Goal: Task Accomplishment & Management: Manage account settings

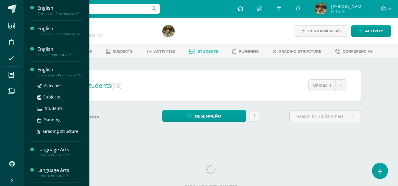
click at [46, 73] on div "English" at bounding box center [59, 70] width 45 height 7
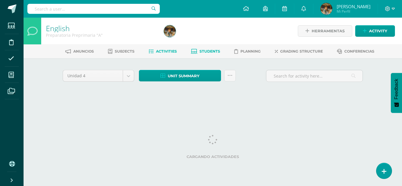
click at [211, 53] on span "Students" at bounding box center [210, 51] width 21 height 4
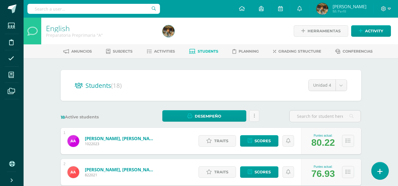
click at [379, 171] on icon at bounding box center [379, 171] width 5 height 7
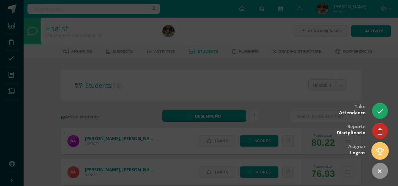
click at [377, 152] on icon at bounding box center [380, 151] width 8 height 7
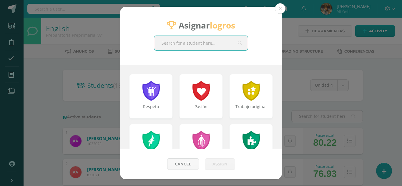
click at [180, 44] on input "text" at bounding box center [201, 43] width 94 height 14
type input "Anton Giro"
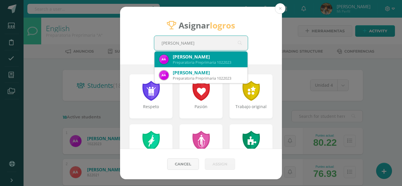
click at [191, 63] on div "Preparatoria Preprimaria 1022023" at bounding box center [208, 62] width 70 height 5
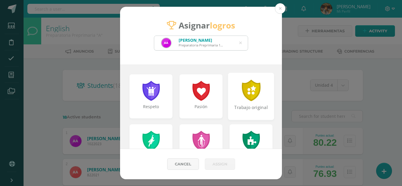
click at [249, 93] on div at bounding box center [251, 90] width 20 height 21
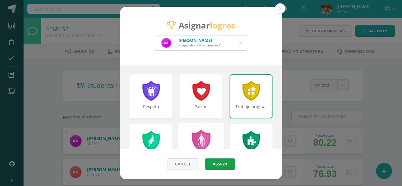
click at [209, 134] on div "Determinación" at bounding box center [201, 146] width 46 height 47
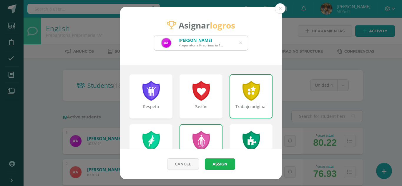
click at [218, 165] on button "Assign" at bounding box center [220, 164] width 30 height 11
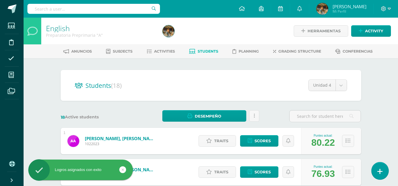
click at [381, 174] on icon at bounding box center [379, 171] width 5 height 7
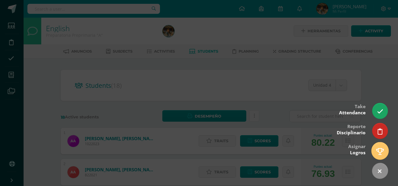
click at [380, 151] on icon at bounding box center [380, 151] width 8 height 7
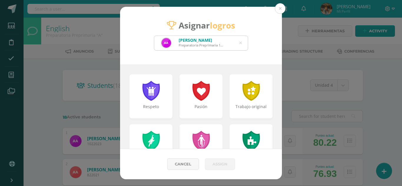
click at [240, 44] on icon at bounding box center [240, 43] width 3 height 15
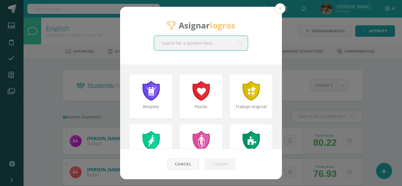
click at [210, 42] on input "text" at bounding box center [201, 43] width 94 height 14
type input "Aqui"
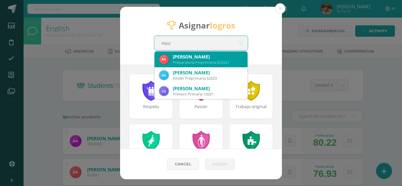
click at [220, 60] on div "Preparatoria Preprimaria 822021" at bounding box center [208, 62] width 70 height 5
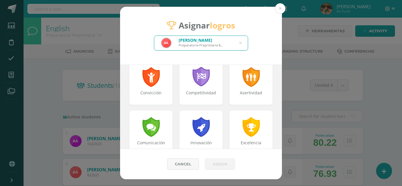
scroll to position [117, 0]
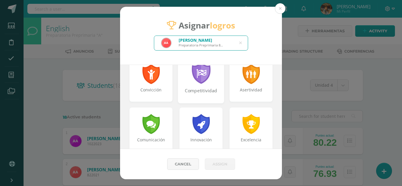
click at [199, 78] on div at bounding box center [201, 73] width 20 height 21
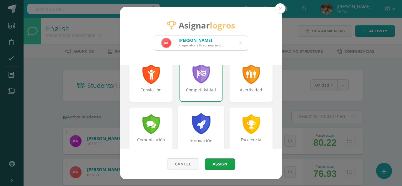
click at [195, 113] on div at bounding box center [201, 123] width 20 height 21
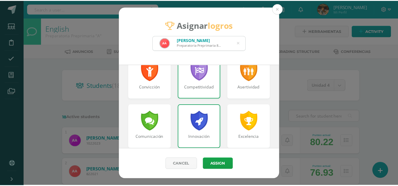
scroll to position [137, 0]
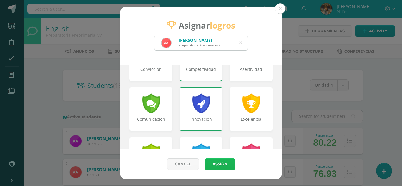
click at [219, 163] on button "Assign" at bounding box center [220, 164] width 30 height 11
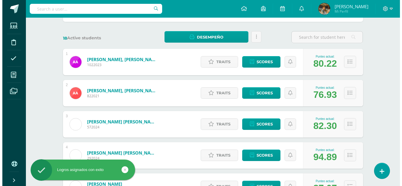
scroll to position [104, 0]
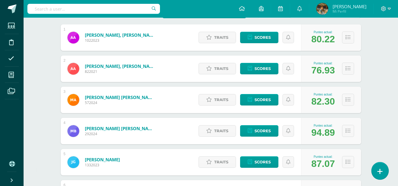
click at [382, 172] on link at bounding box center [379, 170] width 17 height 17
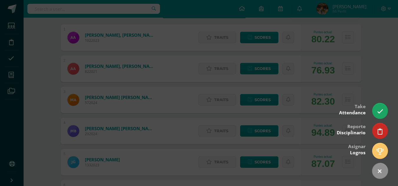
click at [380, 151] on icon at bounding box center [379, 152] width 7 height 6
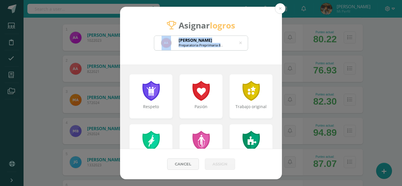
click at [241, 42] on div "Aarón Mathias Aquino Santos Preparatoria Preprimaria 822021 Aqui" at bounding box center [201, 43] width 94 height 15
click at [240, 43] on icon at bounding box center [240, 43] width 3 height 15
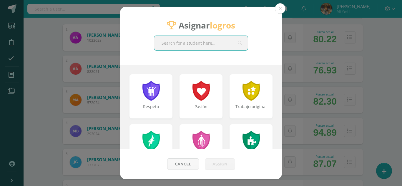
click at [216, 42] on input "text" at bounding box center [201, 43] width 94 height 14
type input "Arri"
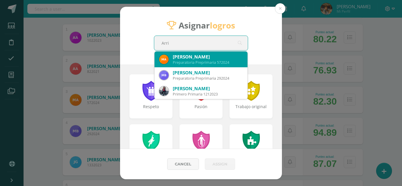
click at [219, 55] on div "Mariana Sophia Arriaga Paz" at bounding box center [208, 57] width 70 height 6
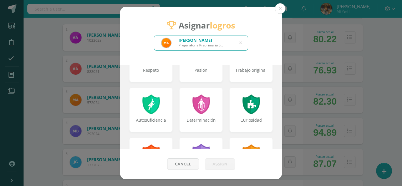
scroll to position [44, 0]
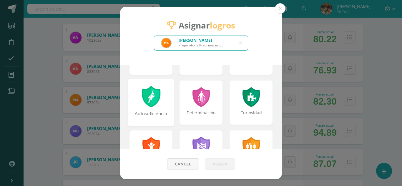
click at [145, 102] on div at bounding box center [151, 96] width 20 height 21
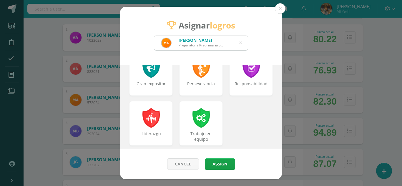
scroll to position [275, 0]
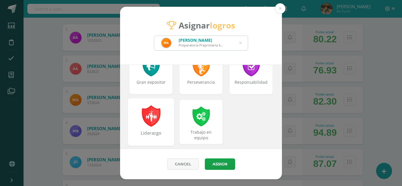
click at [154, 130] on div "Liderazgo" at bounding box center [151, 136] width 45 height 13
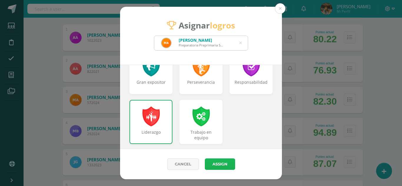
click at [222, 162] on button "Assign" at bounding box center [220, 164] width 30 height 11
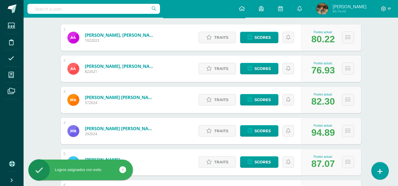
click at [384, 172] on link at bounding box center [379, 170] width 17 height 17
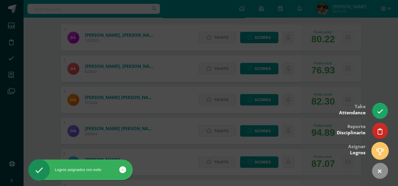
click at [380, 157] on link at bounding box center [379, 150] width 17 height 17
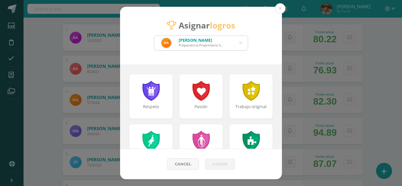
click at [241, 44] on icon at bounding box center [240, 43] width 3 height 15
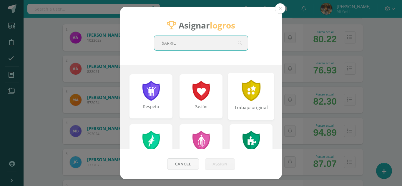
type input "bARRIOS"
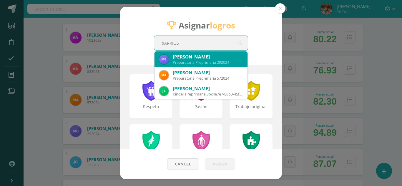
click at [225, 62] on div "Preparatoria Preprimaria 292024" at bounding box center [208, 62] width 70 height 5
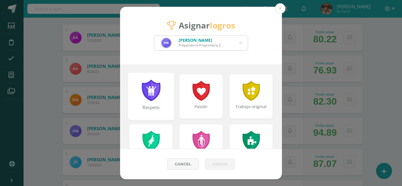
drag, startPoint x: 203, startPoint y: 85, endPoint x: 168, endPoint y: 105, distance: 40.2
click at [203, 85] on div at bounding box center [201, 91] width 19 height 20
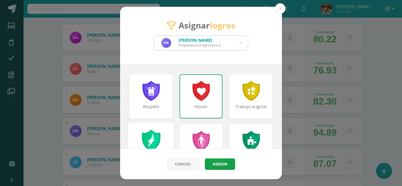
click at [145, 141] on div at bounding box center [151, 140] width 20 height 21
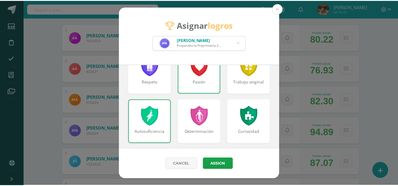
scroll to position [26, 0]
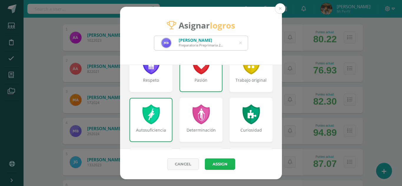
click at [215, 165] on button "Assign" at bounding box center [220, 164] width 30 height 11
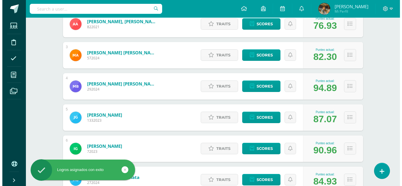
scroll to position [151, 0]
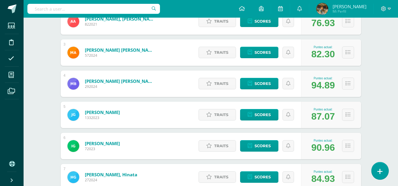
click at [381, 173] on icon at bounding box center [379, 171] width 5 height 7
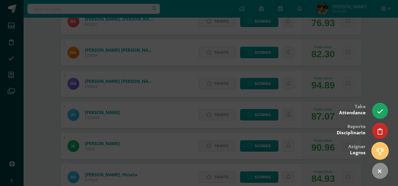
click at [379, 150] on icon at bounding box center [380, 151] width 8 height 7
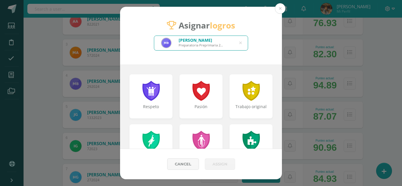
click at [242, 43] on div "Melody Ariadna Barrios Villavicencio Preparatoria Preprimaria 292024" at bounding box center [201, 43] width 94 height 14
click at [241, 44] on icon at bounding box center [240, 43] width 3 height 15
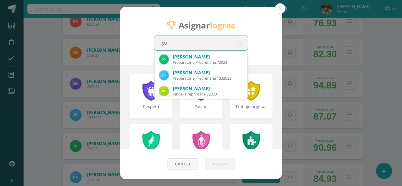
type input "g"
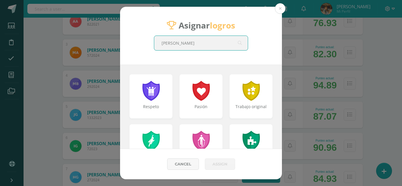
type input "Gonzales Ramirez"
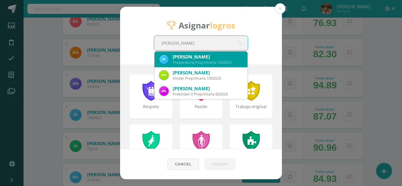
click at [223, 59] on div "Jackeline Aitana González Ramírez" at bounding box center [208, 57] width 70 height 6
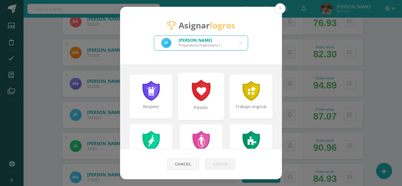
click at [198, 101] on div at bounding box center [201, 90] width 20 height 21
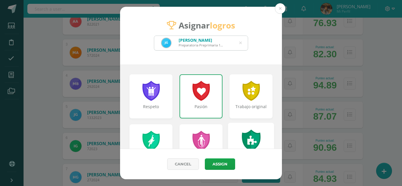
click at [248, 137] on div at bounding box center [251, 140] width 20 height 21
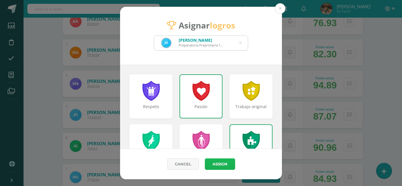
click at [216, 162] on button "Assign" at bounding box center [220, 164] width 30 height 11
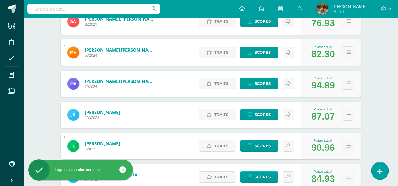
click at [377, 172] on link at bounding box center [379, 170] width 17 height 17
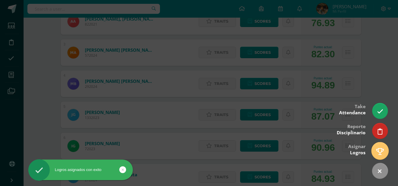
click at [377, 154] on icon at bounding box center [380, 151] width 8 height 7
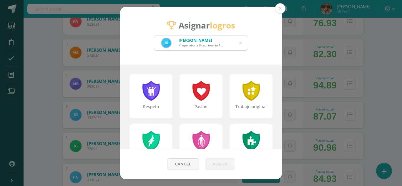
click at [241, 44] on icon at bounding box center [240, 43] width 3 height 15
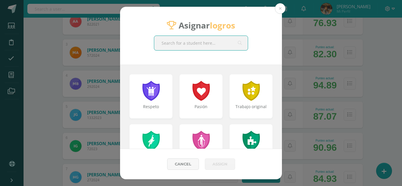
click at [235, 44] on input "text" at bounding box center [201, 43] width 94 height 14
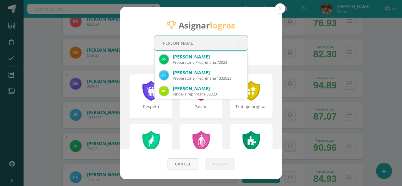
type input "Gonzales Villamar"
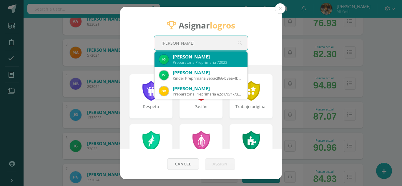
click at [210, 56] on div "Ignacio González Villamar" at bounding box center [208, 57] width 70 height 6
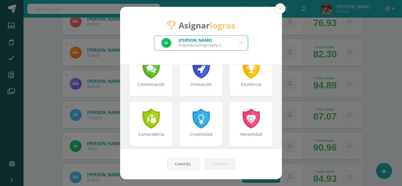
scroll to position [159, 0]
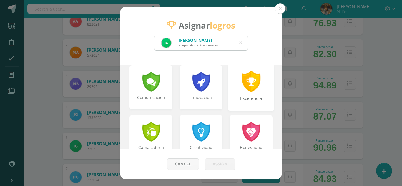
click at [254, 92] on div "Excelencia" at bounding box center [251, 87] width 46 height 47
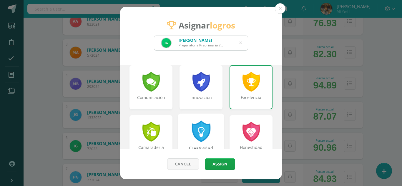
click at [197, 136] on div at bounding box center [201, 131] width 20 height 21
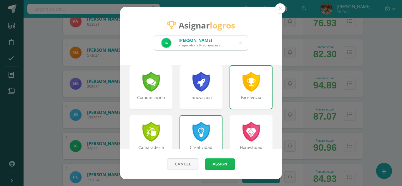
click at [214, 166] on button "Assign" at bounding box center [220, 164] width 30 height 11
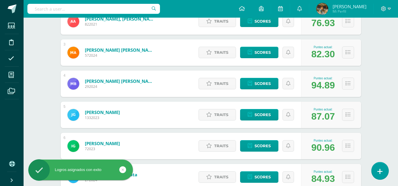
click at [382, 171] on icon at bounding box center [379, 171] width 5 height 7
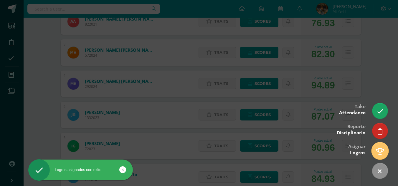
click at [379, 154] on icon at bounding box center [380, 151] width 8 height 7
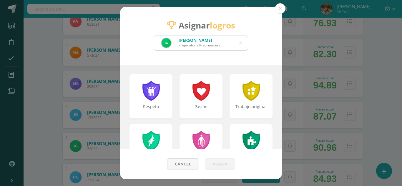
click at [239, 44] on div "Ignacio González Villamar Preparatoria Preprimaria 72023" at bounding box center [201, 43] width 94 height 14
click at [241, 43] on icon at bounding box center [240, 43] width 3 height 15
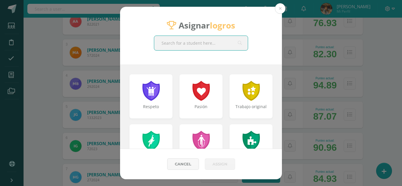
click at [210, 45] on input "text" at bounding box center [201, 43] width 94 height 14
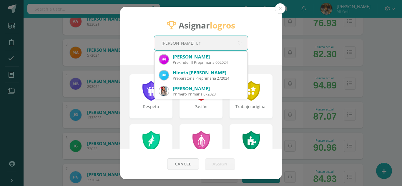
type input "Gramajo Uri"
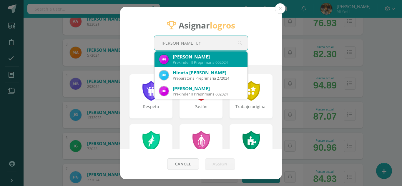
click at [201, 59] on div "Hikari Gramajo Urizar" at bounding box center [208, 57] width 70 height 6
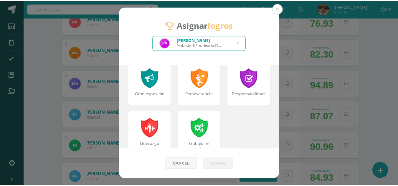
scroll to position [281, 0]
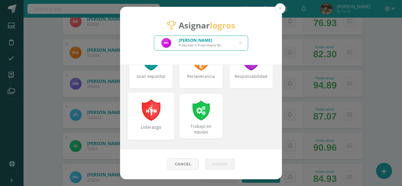
click at [151, 116] on div at bounding box center [151, 109] width 20 height 21
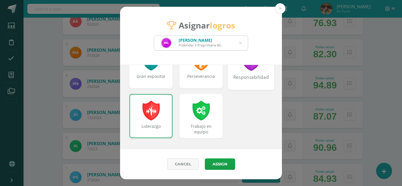
click at [255, 81] on div "Responsabilidad" at bounding box center [251, 80] width 45 height 13
click at [231, 164] on button "Assign" at bounding box center [220, 164] width 30 height 11
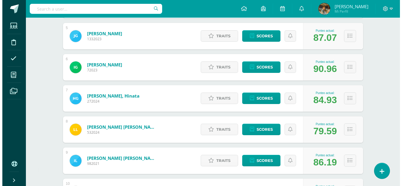
scroll to position [243, 0]
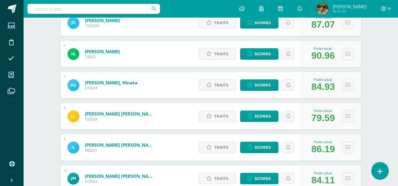
click at [383, 172] on link at bounding box center [379, 170] width 17 height 17
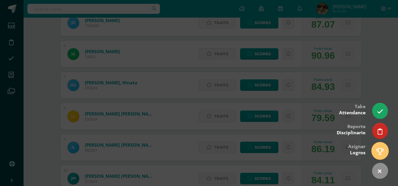
click at [378, 151] on icon at bounding box center [380, 151] width 8 height 7
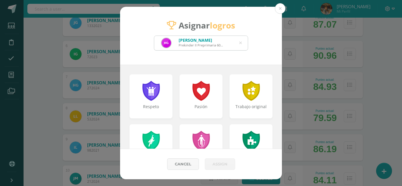
click at [240, 44] on icon at bounding box center [240, 43] width 3 height 15
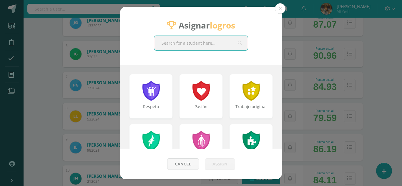
click at [218, 45] on input "text" at bounding box center [201, 43] width 94 height 14
type input "Lorenzana"
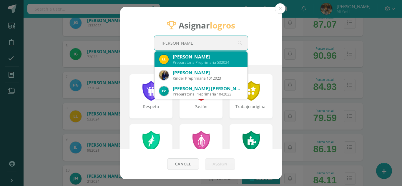
click at [214, 60] on div "Preparatoria Preprimaria 532024" at bounding box center [208, 62] width 70 height 5
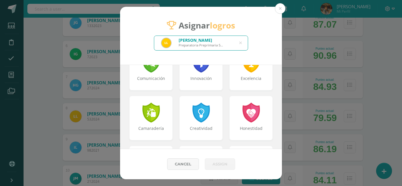
scroll to position [165, 0]
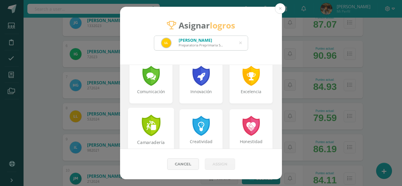
click at [147, 126] on div at bounding box center [151, 125] width 20 height 21
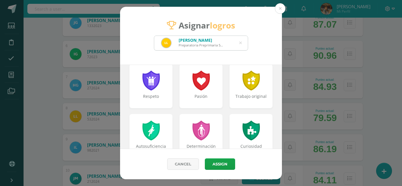
scroll to position [12, 0]
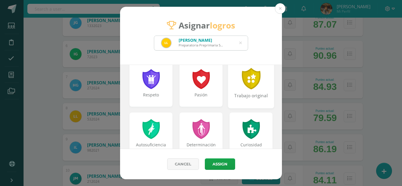
click at [249, 82] on div at bounding box center [251, 78] width 20 height 21
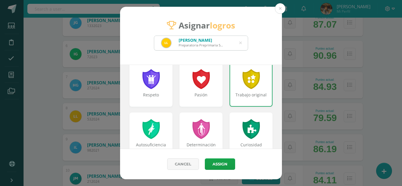
click at [249, 82] on div at bounding box center [251, 79] width 19 height 20
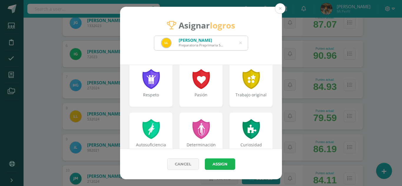
click at [219, 163] on button "Assign" at bounding box center [220, 164] width 30 height 11
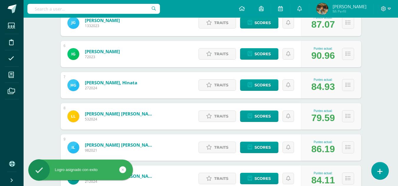
click at [381, 172] on icon at bounding box center [379, 171] width 5 height 7
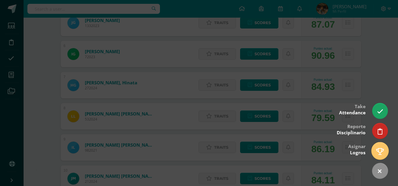
click at [380, 154] on icon at bounding box center [380, 151] width 8 height 7
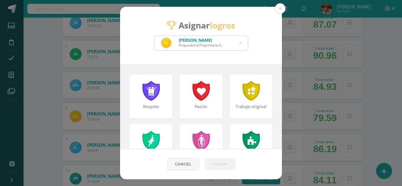
click at [241, 44] on icon at bounding box center [240, 43] width 3 height 15
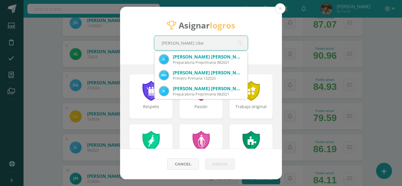
type input "Lossi Ubed"
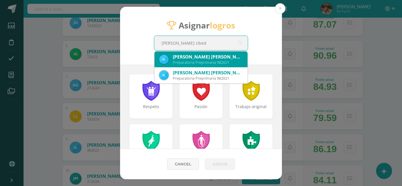
click at [197, 61] on div "Preparatoria Preprimaria 982021" at bounding box center [208, 62] width 70 height 5
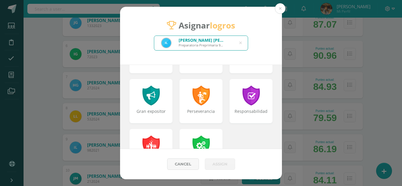
scroll to position [250, 0]
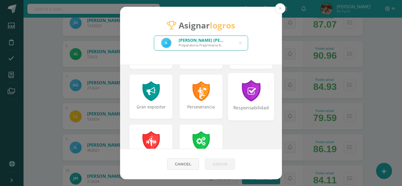
click at [249, 107] on div "Responsabilidad" at bounding box center [251, 111] width 45 height 13
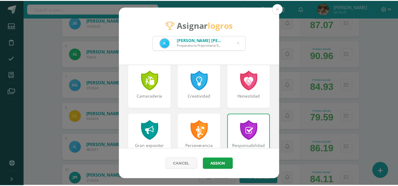
scroll to position [215, 0]
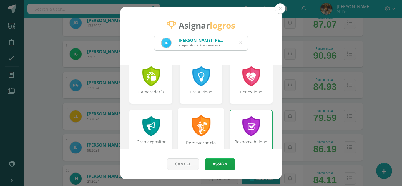
click at [200, 111] on div "Perseverancia" at bounding box center [201, 131] width 46 height 47
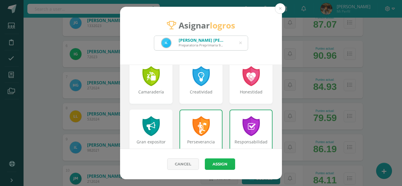
click at [211, 165] on button "Assign" at bounding box center [220, 164] width 30 height 11
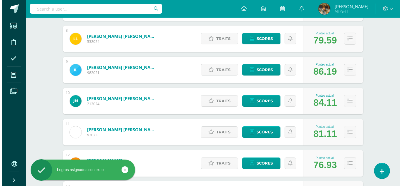
scroll to position [326, 0]
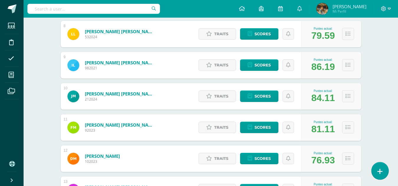
click at [382, 171] on icon at bounding box center [379, 171] width 5 height 7
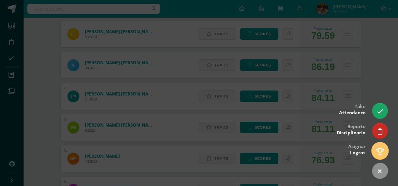
click at [381, 152] on icon at bounding box center [380, 151] width 8 height 7
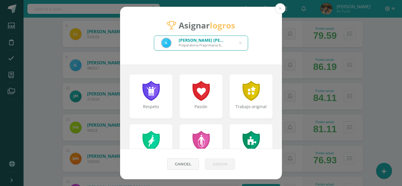
click at [241, 42] on icon at bounding box center [240, 43] width 3 height 15
click at [228, 42] on input "text" at bounding box center [201, 43] width 94 height 14
type input "Monterrosso"
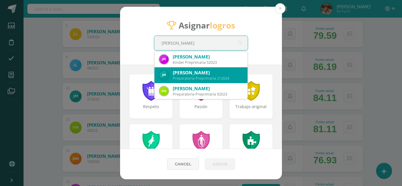
click at [218, 72] on div "José André Monterroso Melgar" at bounding box center [208, 73] width 70 height 6
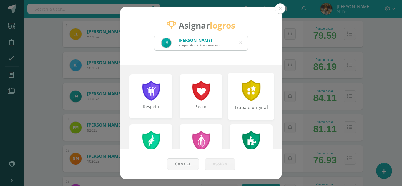
click at [251, 89] on div at bounding box center [251, 90] width 20 height 21
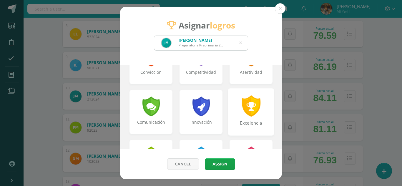
scroll to position [133, 0]
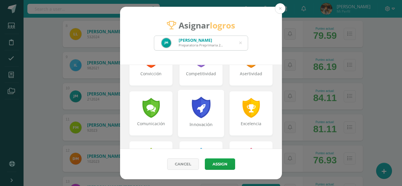
click at [195, 119] on div "Innovación" at bounding box center [201, 113] width 46 height 47
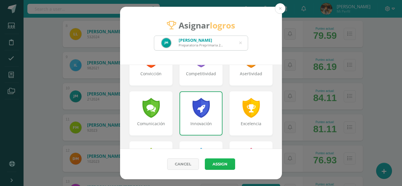
click at [212, 163] on button "Assign" at bounding box center [220, 164] width 30 height 11
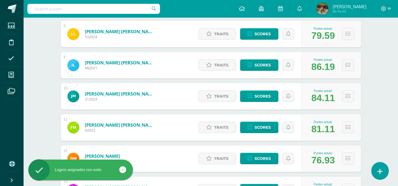
click at [377, 172] on icon at bounding box center [379, 171] width 5 height 7
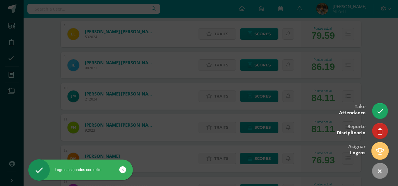
click at [383, 152] on icon at bounding box center [380, 151] width 8 height 7
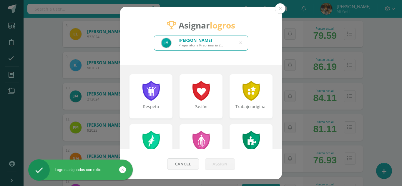
click at [241, 43] on icon at bounding box center [240, 43] width 3 height 15
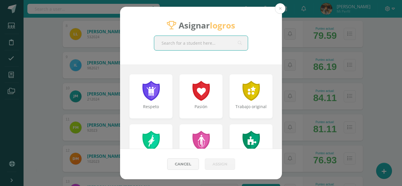
click at [214, 44] on input "text" at bounding box center [201, 43] width 94 height 14
click at [214, 43] on input "M" at bounding box center [201, 43] width 94 height 14
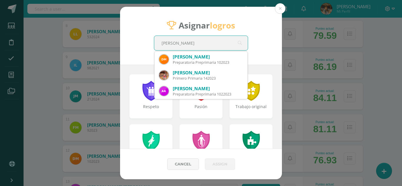
type input "Morales l"
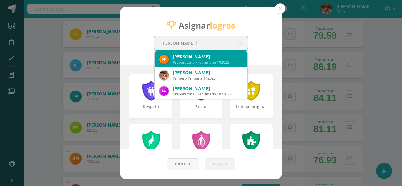
click at [212, 59] on div "Dasha Morales Larín" at bounding box center [208, 57] width 70 height 6
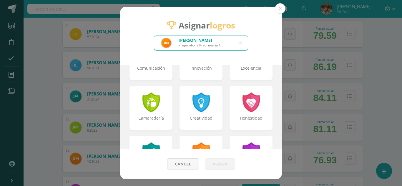
scroll to position [191, 0]
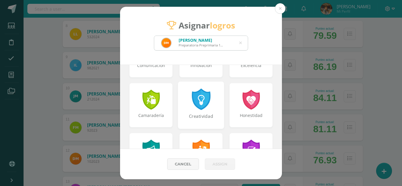
click at [200, 116] on div "Creatividad" at bounding box center [201, 119] width 45 height 13
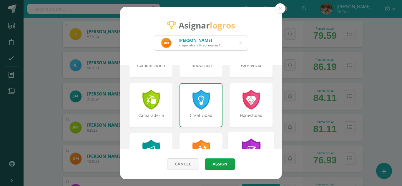
click at [235, 142] on div "Responsabilidad" at bounding box center [251, 155] width 46 height 47
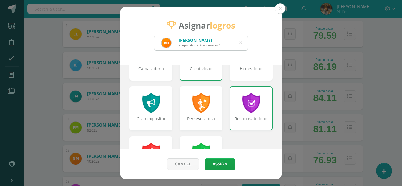
scroll to position [240, 0]
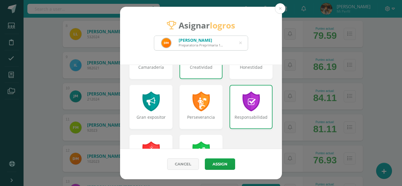
click at [230, 112] on div "Responsabilidad" at bounding box center [251, 107] width 43 height 44
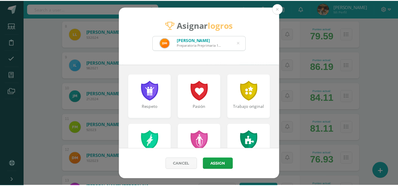
scroll to position [3, 0]
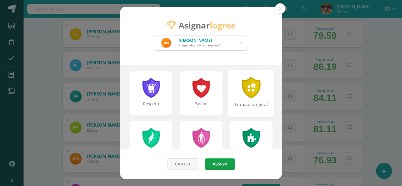
click at [254, 87] on div at bounding box center [251, 87] width 20 height 21
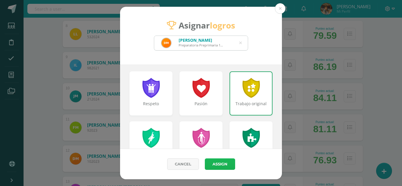
click at [225, 164] on button "Assign" at bounding box center [220, 164] width 30 height 11
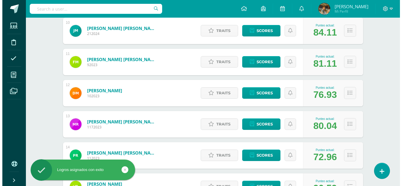
scroll to position [400, 0]
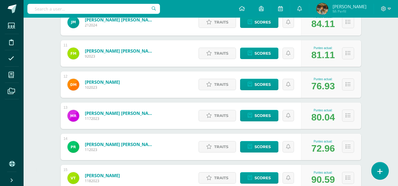
click at [379, 172] on icon at bounding box center [379, 171] width 5 height 7
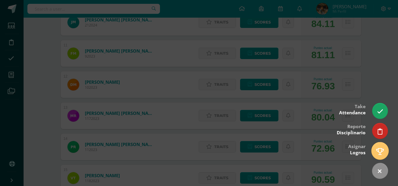
click at [379, 151] on icon at bounding box center [380, 151] width 8 height 7
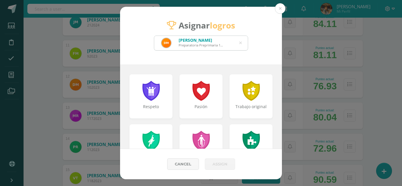
click at [242, 42] on icon at bounding box center [240, 43] width 3 height 15
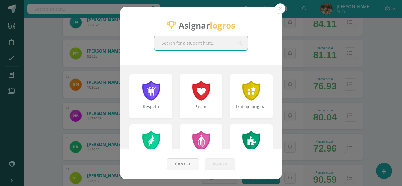
click at [217, 44] on input "text" at bounding box center [201, 43] width 94 height 14
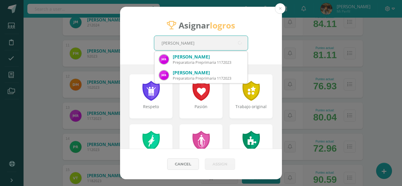
type input "Rafael"
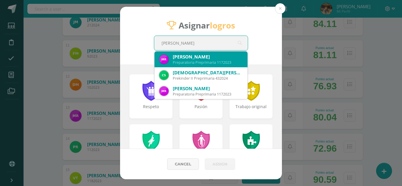
click at [202, 61] on div "Preparatoria Preprimaria 1172023" at bounding box center [208, 62] width 70 height 5
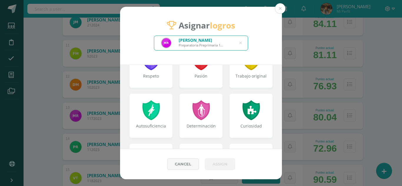
scroll to position [35, 0]
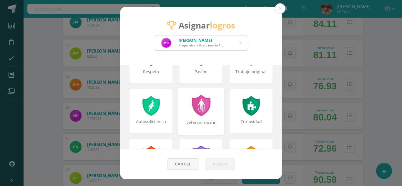
click at [205, 107] on div at bounding box center [201, 105] width 20 height 21
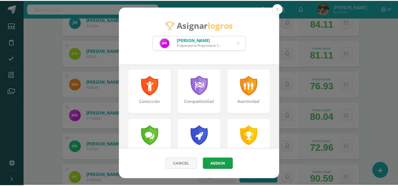
scroll to position [115, 0]
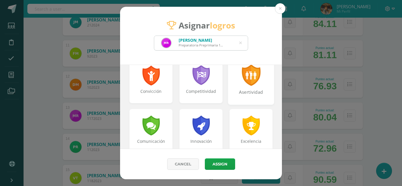
click at [253, 94] on div "Asertividad" at bounding box center [251, 95] width 45 height 13
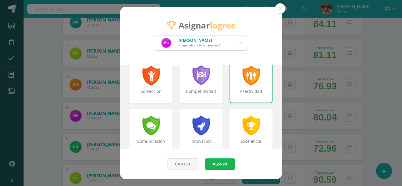
click at [221, 163] on button "Assign" at bounding box center [220, 164] width 30 height 11
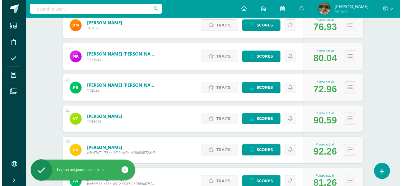
scroll to position [460, 0]
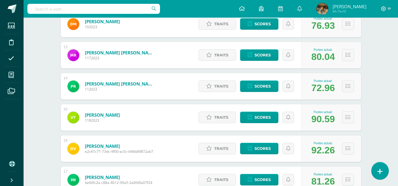
click at [382, 170] on link at bounding box center [379, 170] width 17 height 17
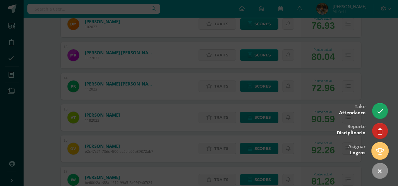
click at [379, 150] on icon at bounding box center [380, 151] width 8 height 7
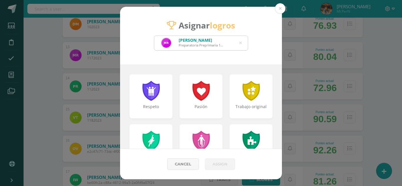
click at [241, 44] on icon at bounding box center [240, 43] width 3 height 15
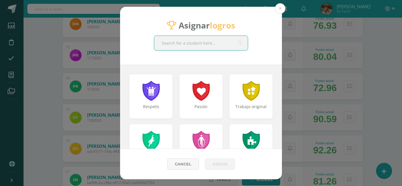
click at [210, 42] on input "text" at bounding box center [201, 43] width 94 height 14
type input "Tovar Lopez"
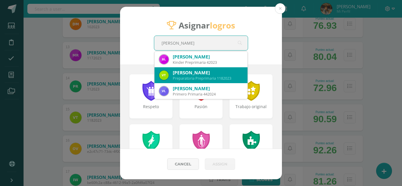
click at [205, 74] on div "Valeria Tovar López" at bounding box center [208, 73] width 70 height 6
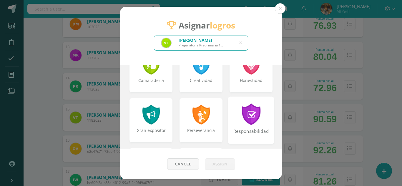
scroll to position [228, 0]
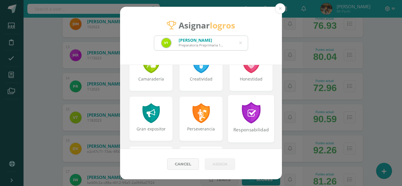
click at [251, 125] on div "Responsabilidad" at bounding box center [251, 118] width 46 height 47
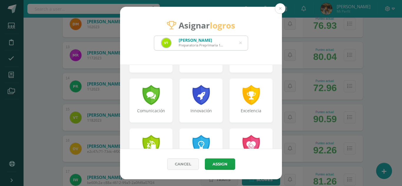
scroll to position [143, 0]
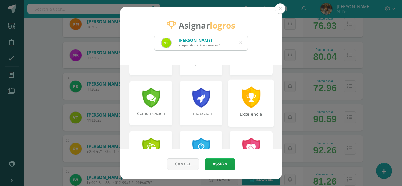
click at [251, 106] on div at bounding box center [251, 97] width 20 height 21
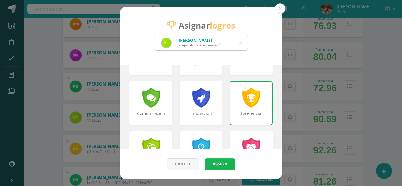
click at [212, 165] on button "Assign" at bounding box center [220, 164] width 30 height 11
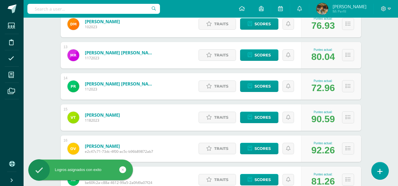
click at [379, 170] on icon at bounding box center [379, 171] width 5 height 7
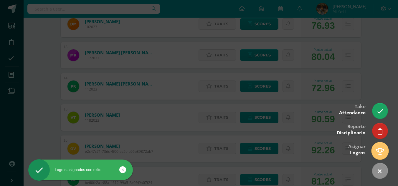
click at [379, 152] on icon at bounding box center [380, 151] width 8 height 7
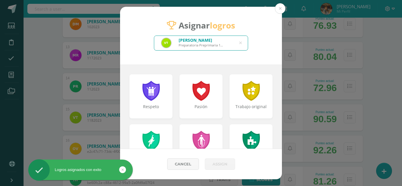
click at [241, 44] on icon at bounding box center [240, 43] width 3 height 15
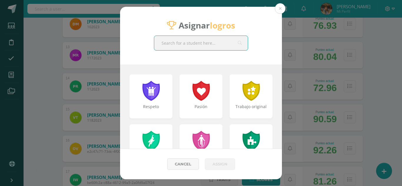
click at [221, 43] on input "text" at bounding box center [201, 43] width 94 height 14
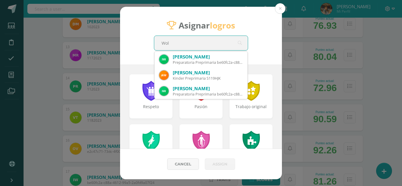
type input "Wolf"
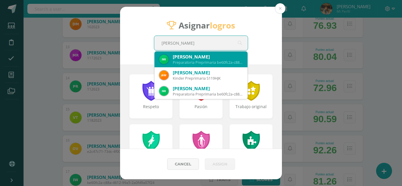
click at [199, 60] on div "Preparatoria Preprimaria be60fc2a-c88a-4612-99a5-2a0fd9a07f24" at bounding box center [208, 62] width 70 height 5
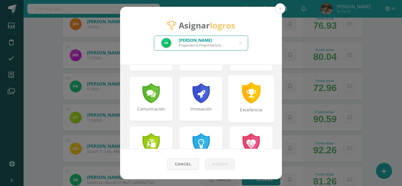
scroll to position [146, 0]
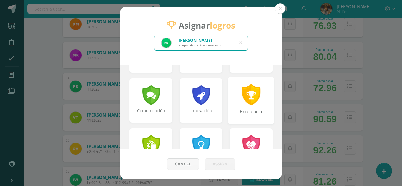
click at [255, 109] on div "Excelencia" at bounding box center [251, 115] width 45 height 13
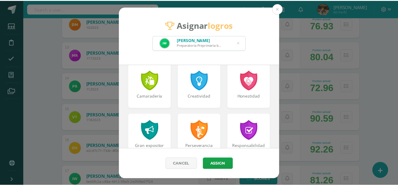
scroll to position [212, 0]
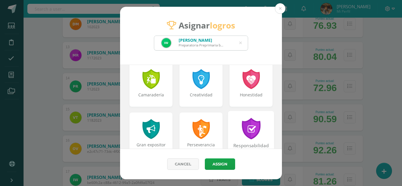
click at [254, 132] on div at bounding box center [251, 128] width 20 height 21
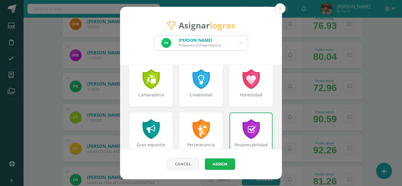
click at [223, 162] on button "Assign" at bounding box center [220, 164] width 30 height 11
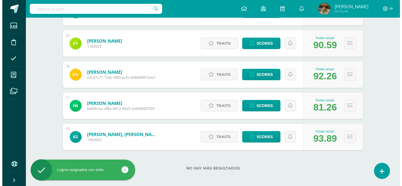
scroll to position [538, 0]
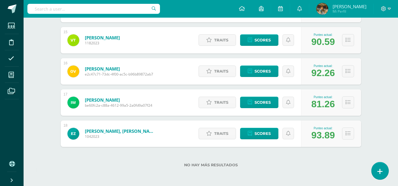
click at [381, 175] on icon at bounding box center [379, 171] width 5 height 7
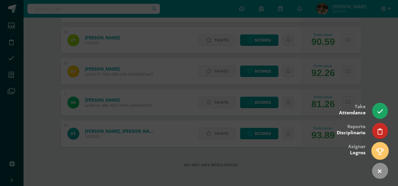
click at [379, 154] on icon at bounding box center [380, 151] width 8 height 7
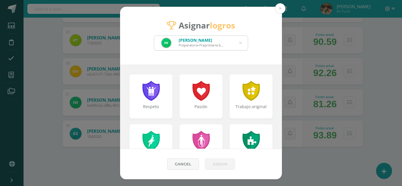
click at [242, 44] on div "Ilse Amaranta Wolford Iriarte Preparatoria Preprimaria be60fc2a-c88a-4612-99a5-…" at bounding box center [201, 43] width 94 height 14
click at [240, 43] on icon at bounding box center [240, 43] width 3 height 15
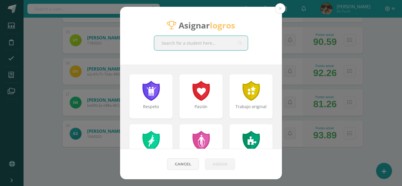
click at [219, 42] on input "text" at bounding box center [201, 43] width 94 height 14
click at [219, 42] on input "Z" at bounding box center [201, 43] width 94 height 14
type input "Zan Rayo"
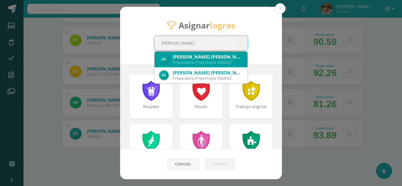
click at [203, 63] on div "Preparatoria Preprimaria 1042023" at bounding box center [208, 62] width 70 height 5
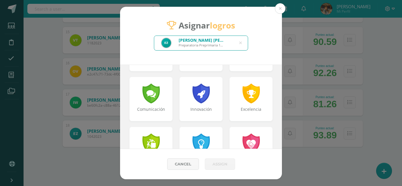
scroll to position [150, 0]
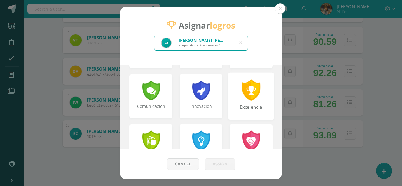
click at [253, 98] on div at bounding box center [251, 89] width 20 height 21
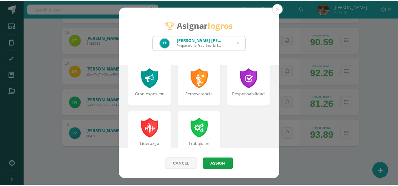
scroll to position [243, 0]
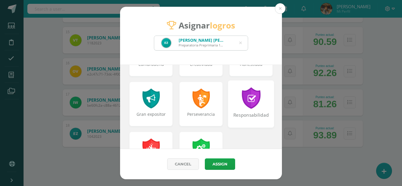
click at [255, 112] on div "Responsabilidad" at bounding box center [251, 103] width 46 height 47
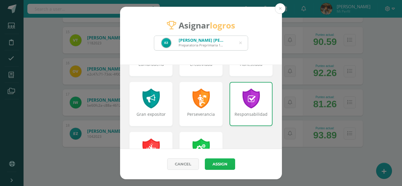
click at [215, 164] on button "Assign" at bounding box center [220, 164] width 30 height 11
